Goal: Transaction & Acquisition: Purchase product/service

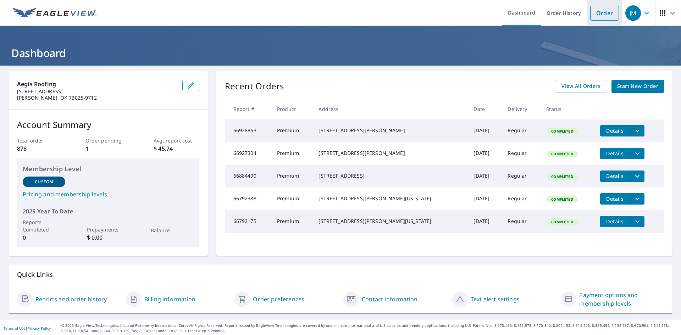
click at [598, 16] on link "Order" at bounding box center [604, 13] width 29 height 15
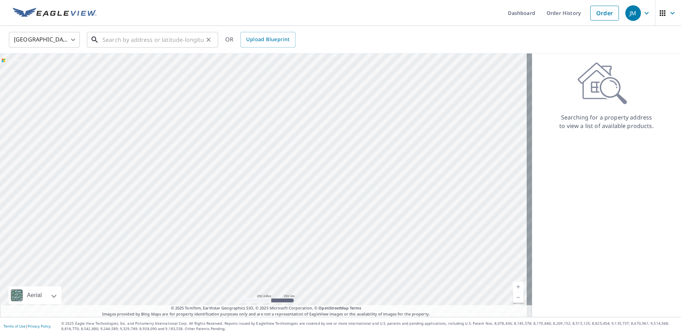
click at [131, 41] on input "text" at bounding box center [153, 40] width 101 height 20
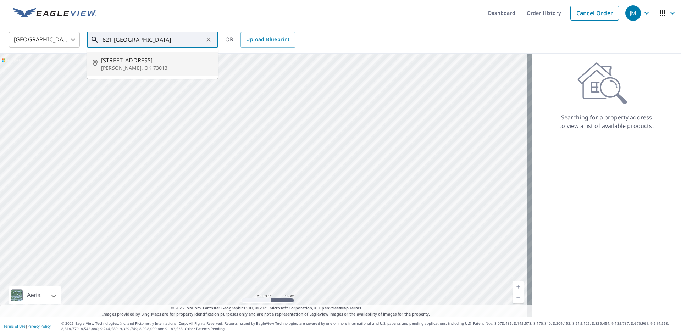
click at [117, 67] on p "Edmond, OK 73013" at bounding box center [156, 68] width 111 height 7
type input "821 Glenlake Dr Edmond, OK 73013"
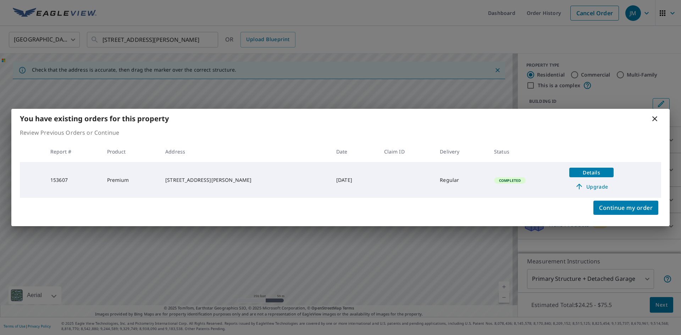
click at [332, 15] on div "You have existing orders for this property Review Previous Orders or Continue R…" at bounding box center [340, 167] width 681 height 335
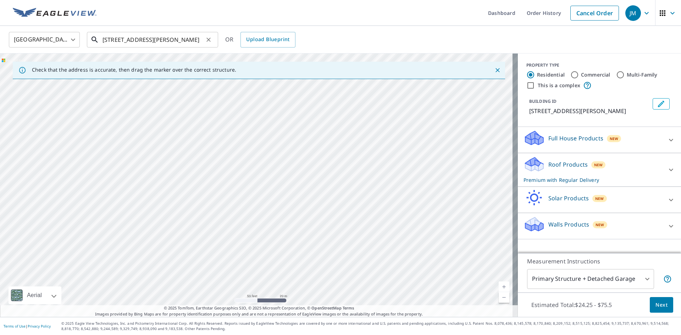
click at [155, 43] on input "821 Glenlake Dr Edmond, OK 73013" at bounding box center [153, 40] width 101 height 20
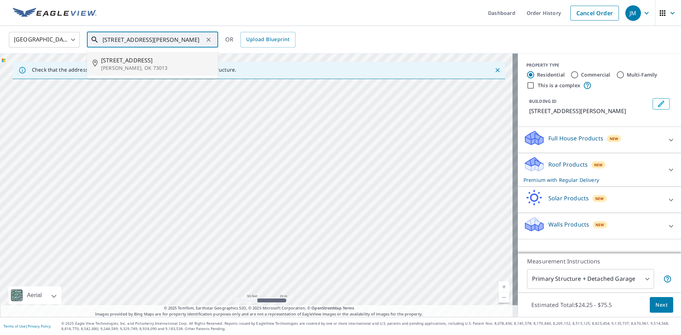
click at [131, 62] on span "821 Glenlake Dr" at bounding box center [156, 60] width 111 height 9
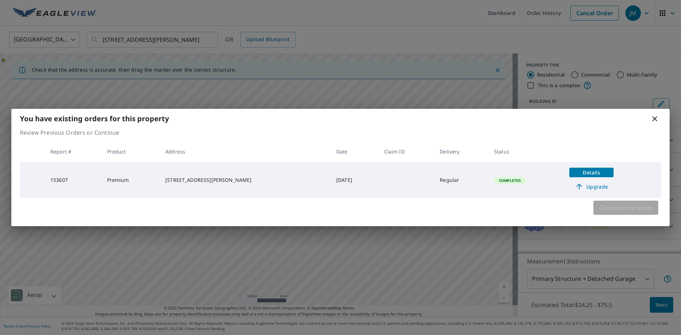
click at [619, 204] on span "Continue my order" at bounding box center [626, 208] width 54 height 10
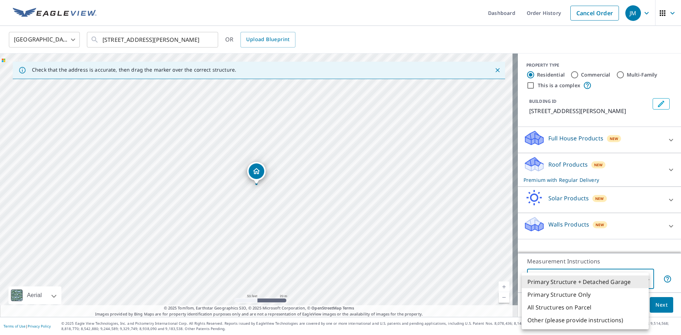
click at [639, 279] on body "JM JM Dashboard Order History Cancel Order JM United States US ​ 821 Glenlake D…" at bounding box center [340, 167] width 681 height 335
click at [574, 294] on li "Primary Structure Only" at bounding box center [585, 294] width 127 height 13
type input "2"
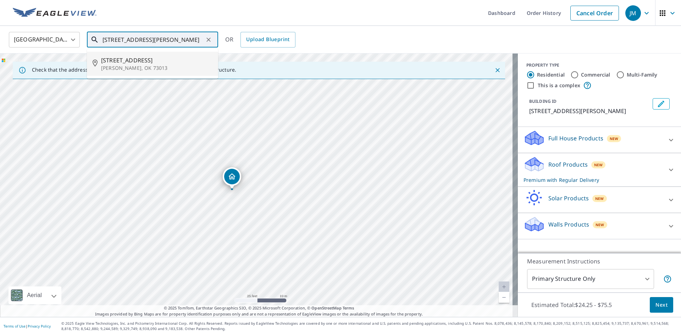
click at [142, 37] on input "821 Glenlake Dr Edmond, OK 73013" at bounding box center [153, 40] width 101 height 20
click at [143, 61] on span "821 Glenlake Dr" at bounding box center [156, 60] width 111 height 9
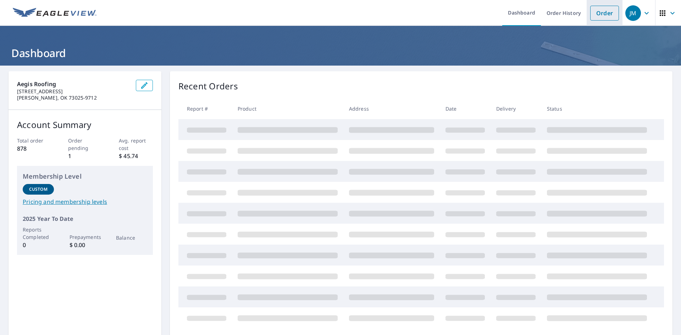
click at [595, 13] on link "Order" at bounding box center [604, 13] width 29 height 15
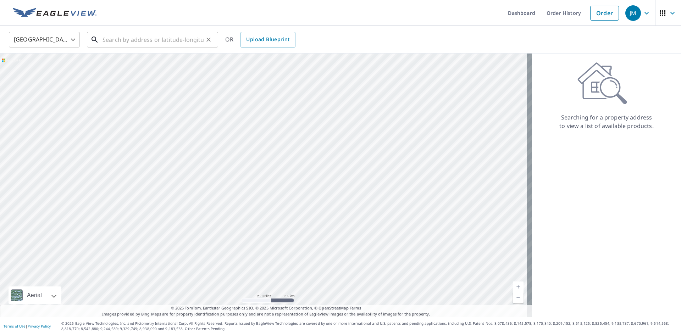
click at [158, 39] on input "text" at bounding box center [153, 40] width 101 height 20
paste input "821 Glenlake Dr. Edmond, OK 73013"
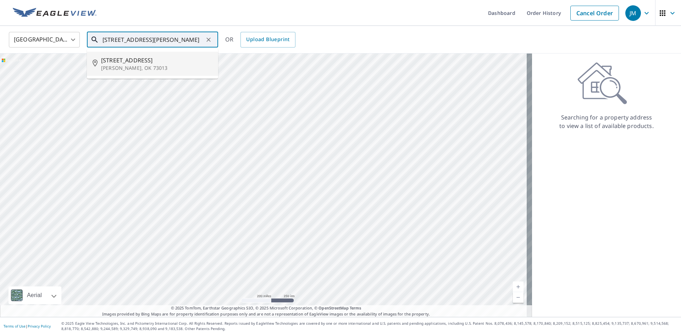
click at [137, 64] on span "821 Glenlake Dr" at bounding box center [156, 60] width 111 height 9
type input "821 Glenlake Dr Edmond, OK 73013"
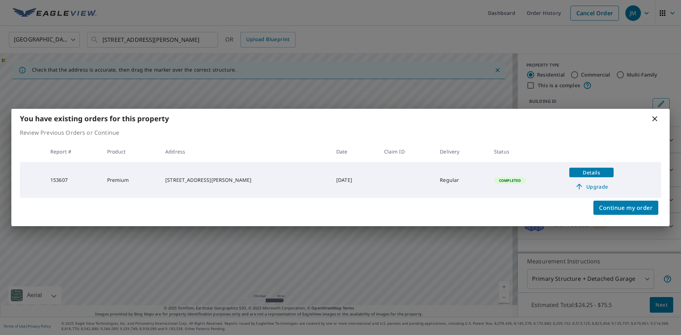
click at [584, 169] on button "Details" at bounding box center [591, 173] width 44 height 10
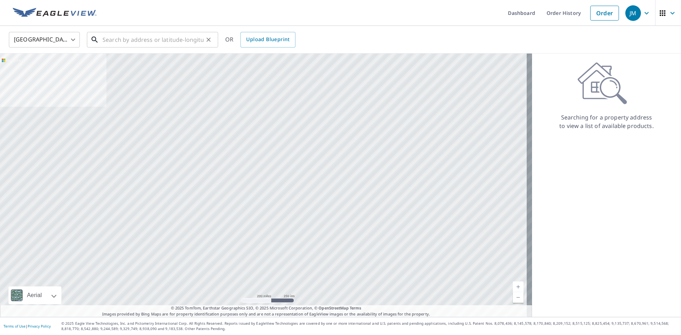
click at [154, 34] on input "text" at bounding box center [153, 40] width 101 height 20
click at [151, 38] on input "text" at bounding box center [153, 40] width 101 height 20
paste input "821 Glenlake Dr. Edmond, OK 73013"
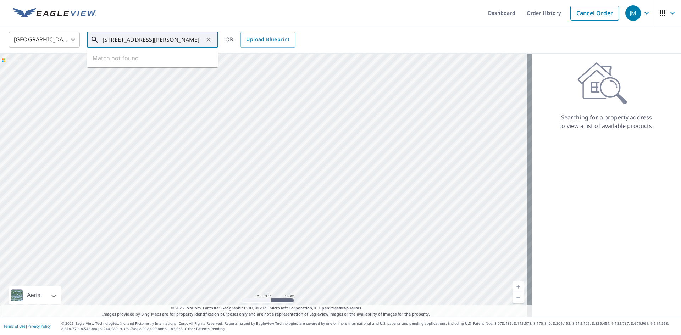
click at [127, 40] on input "821 Glenlake Dr. Edmond, OK 73013" at bounding box center [153, 40] width 101 height 20
click at [202, 40] on input "821 Glenlake Dr. Edmond, OK 73013" at bounding box center [153, 40] width 101 height 20
click at [141, 60] on span "821 Glenlake Dr" at bounding box center [156, 60] width 111 height 9
type input "821 Glenlake Dr Edmond, OK 73013"
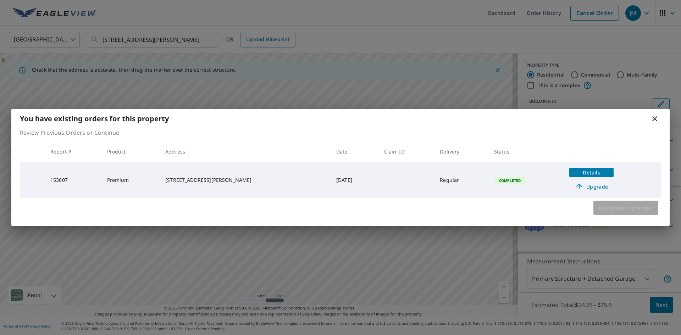
click at [625, 204] on span "Continue my order" at bounding box center [626, 208] width 54 height 10
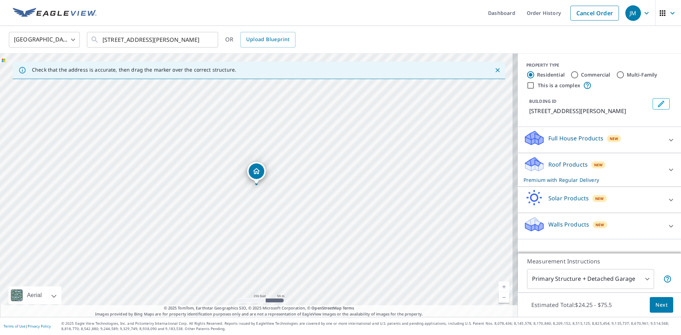
click at [638, 277] on body "JM JM Dashboard Order History Cancel Order JM United States US ​ 821 Glenlake D…" at bounding box center [340, 167] width 681 height 335
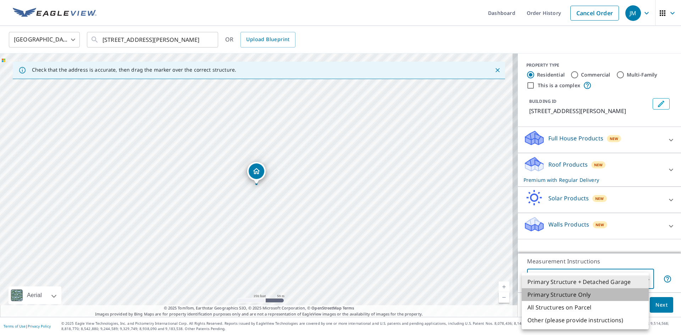
click at [560, 298] on li "Primary Structure Only" at bounding box center [585, 294] width 127 height 13
type input "2"
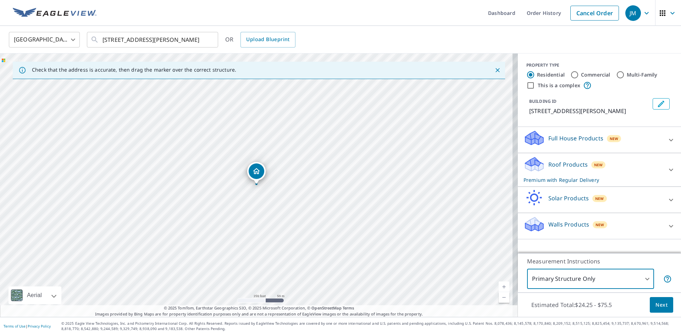
click at [631, 279] on body "JM JM Dashboard Order History Cancel Order JM United States US ​ 821 Glenlake D…" at bounding box center [340, 167] width 681 height 335
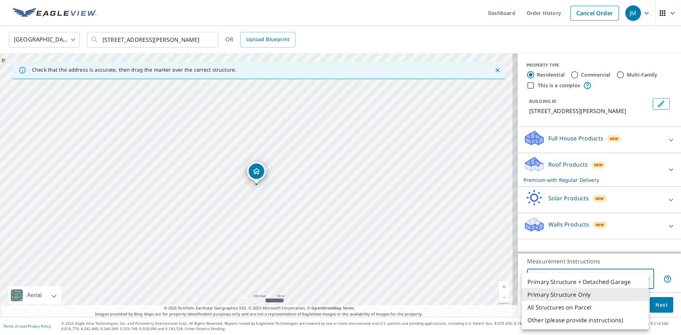
click at [611, 294] on li "Primary Structure Only" at bounding box center [585, 294] width 127 height 13
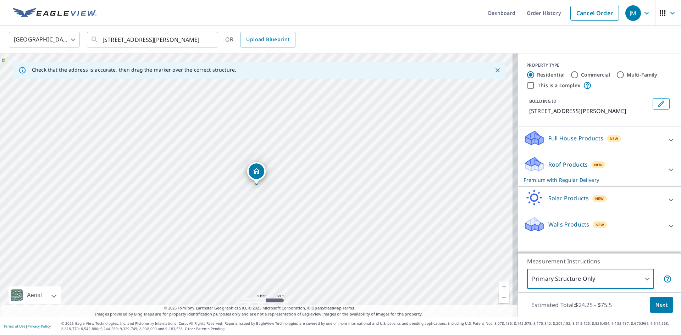
click at [650, 300] on button "Next" at bounding box center [661, 305] width 23 height 16
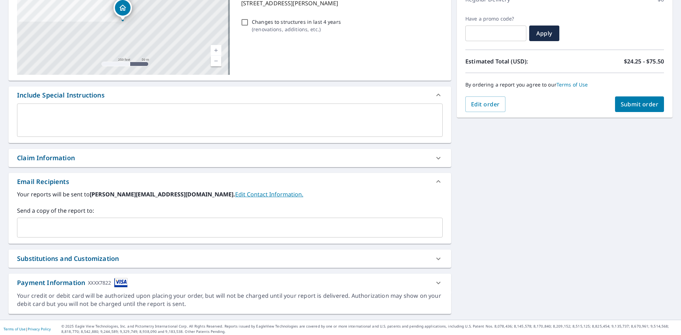
scroll to position [111, 0]
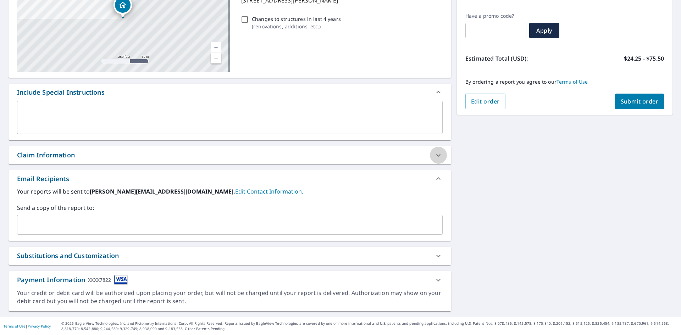
click at [434, 158] on icon at bounding box center [438, 155] width 9 height 9
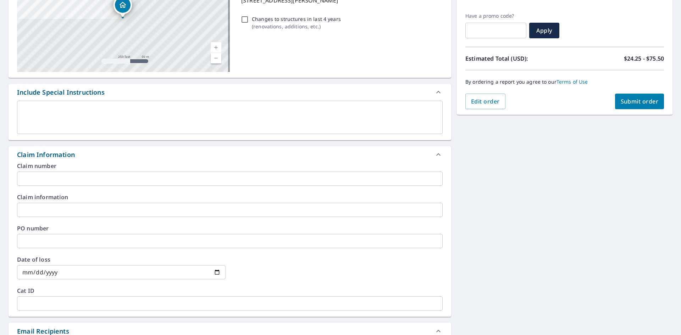
click at [38, 176] on input "text" at bounding box center [230, 179] width 426 height 14
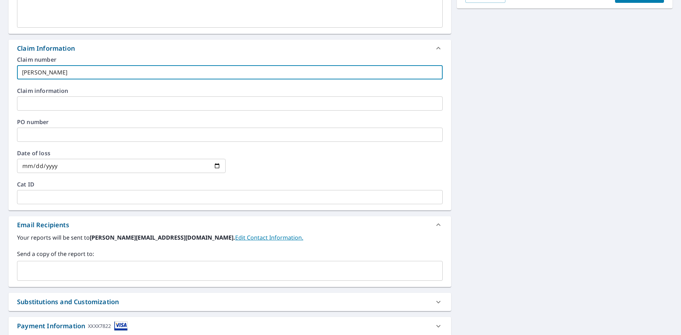
scroll to position [264, 0]
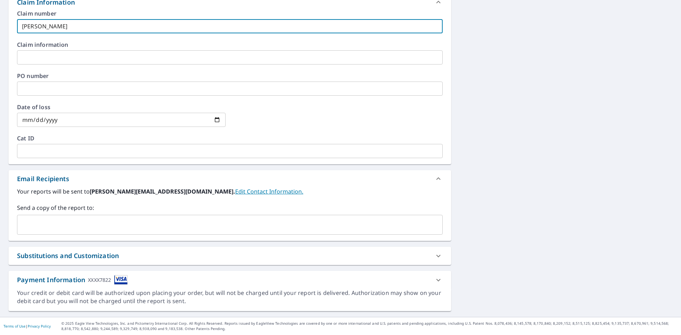
type input "[PERSON_NAME]"
click at [32, 218] on input "text" at bounding box center [224, 224] width 409 height 13
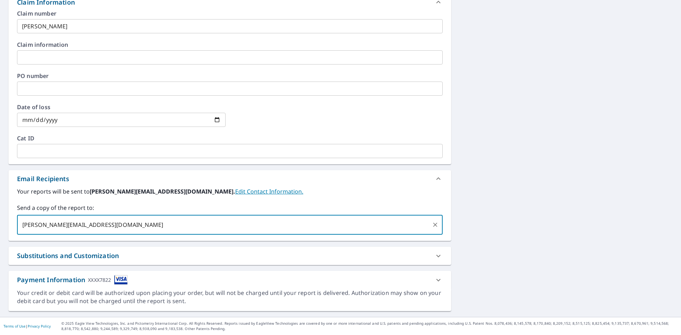
type input "melanie@aegisroofingok.com"
type input "jonathan@aegisroofingok.com"
click at [329, 231] on input "jonathan@aegisroofingok.com" at bounding box center [289, 224] width 280 height 13
click at [329, 224] on input "jonathan@aegisroofingok.com" at bounding box center [289, 224] width 280 height 13
click at [241, 225] on input "jonathan@aegisroofingok.com" at bounding box center [289, 224] width 280 height 13
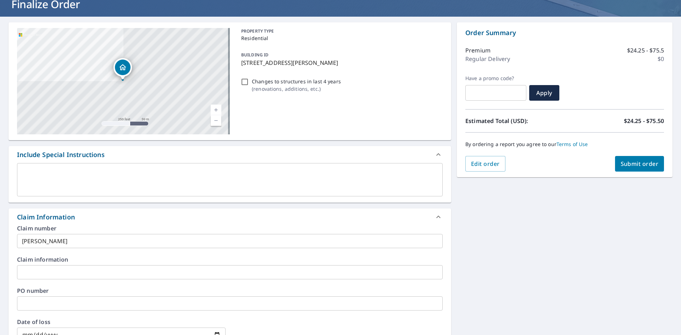
scroll to position [0, 0]
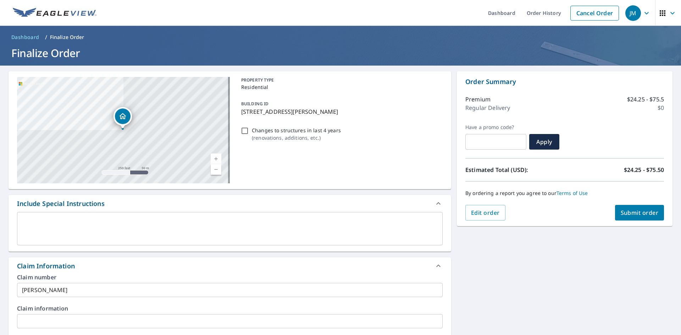
click at [637, 212] on span "Submit order" at bounding box center [640, 213] width 38 height 8
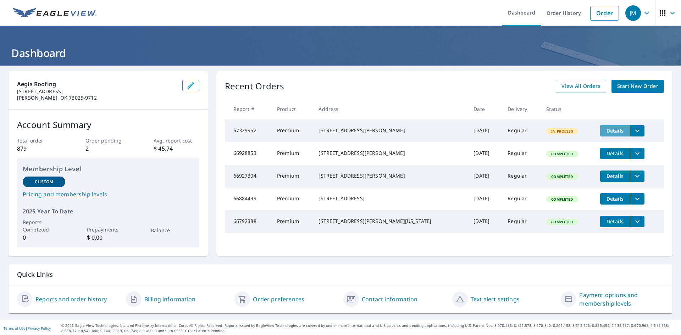
click at [605, 130] on span "Details" at bounding box center [615, 130] width 21 height 7
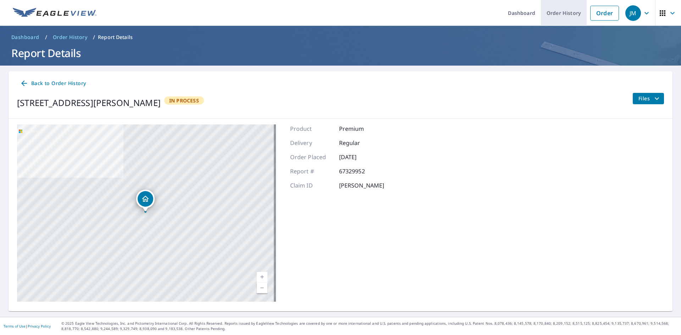
click at [552, 15] on link "Order History" at bounding box center [564, 13] width 46 height 26
